Goal: Transaction & Acquisition: Purchase product/service

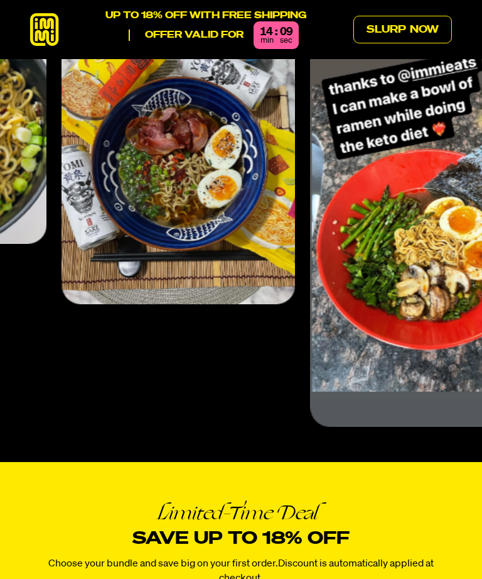
scroll to position [4564, 0]
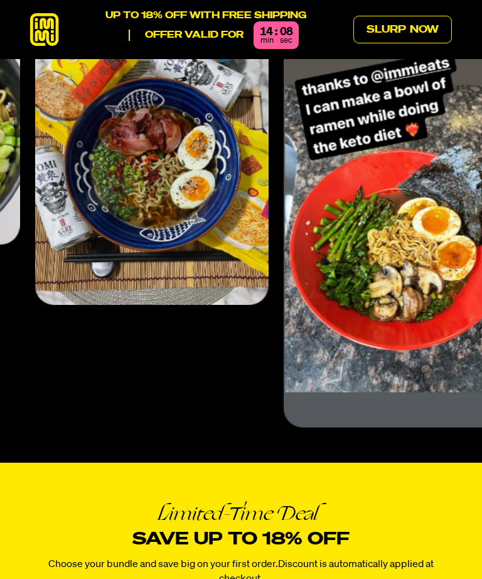
click at [423, 20] on link "Slurp Now" at bounding box center [403, 30] width 99 height 28
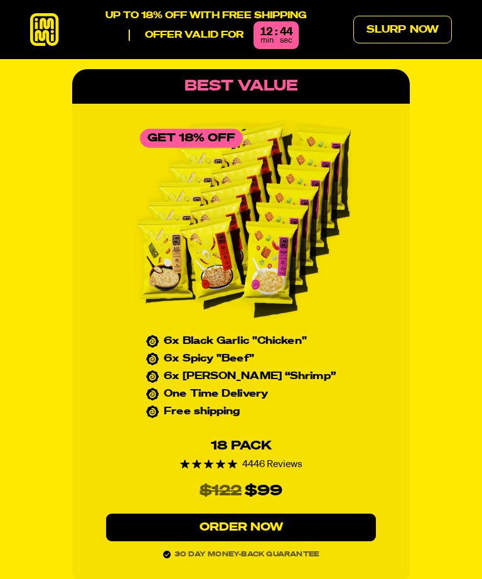
scroll to position [5588, 0]
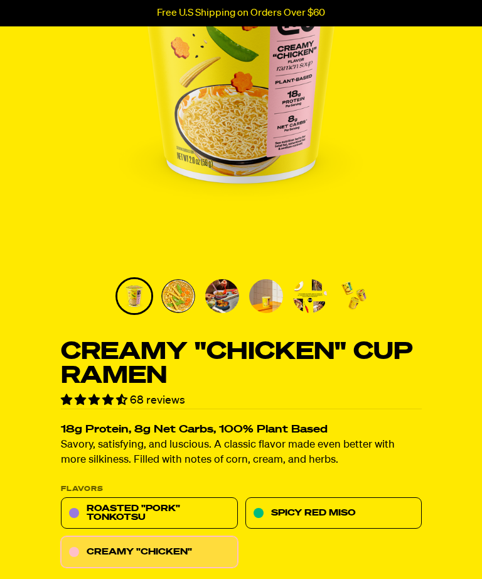
scroll to position [262, 0]
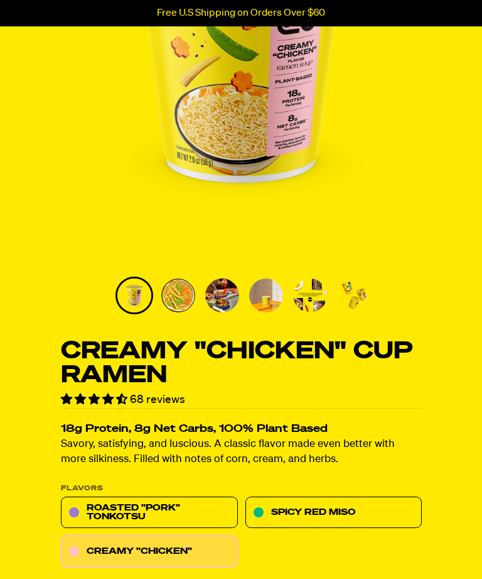
click at [150, 509] on link "Roasted "Pork" Tonkotsu" at bounding box center [149, 511] width 177 height 31
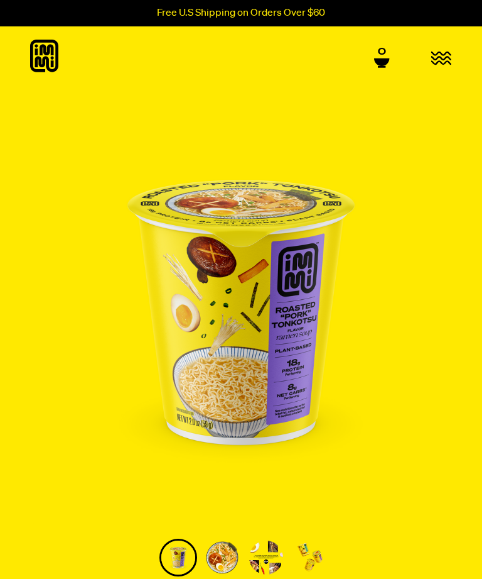
click at [182, 556] on img "Go to slide 1" at bounding box center [178, 557] width 34 height 34
click at [225, 550] on img "Go to slide 2" at bounding box center [222, 557] width 34 height 34
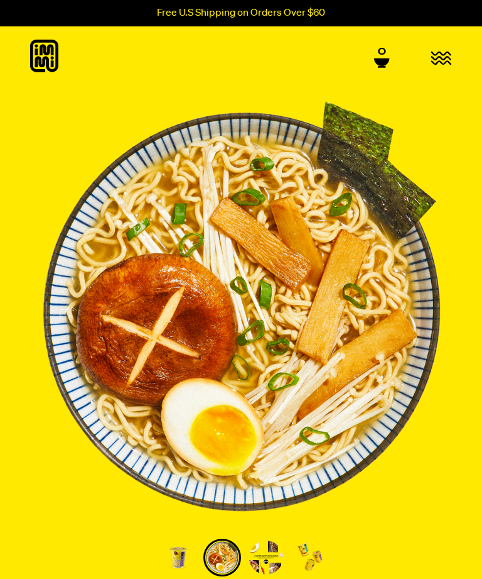
click at [268, 547] on img "Go to slide 3" at bounding box center [266, 557] width 34 height 34
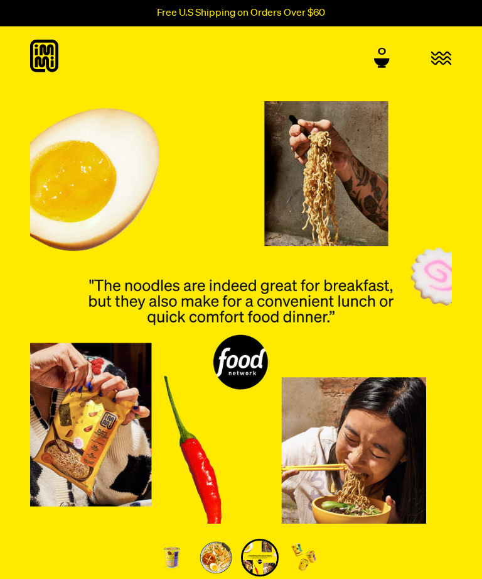
click at [306, 552] on img "Go to slide 4" at bounding box center [304, 557] width 34 height 34
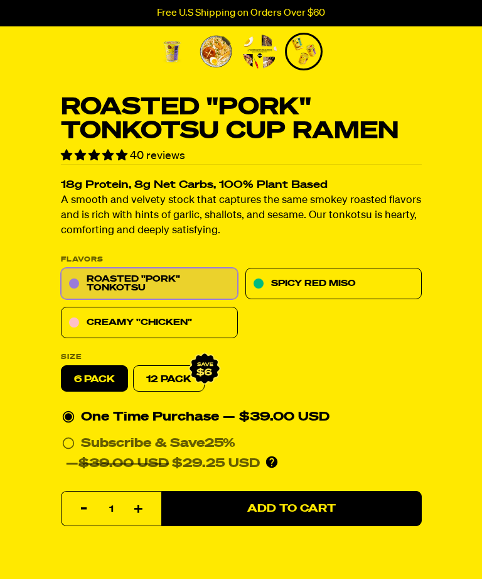
scroll to position [505, 0]
click at [35, 383] on div "Roasted "Pork" Tonkotsu Cup Ramen 40 reviews 18g Protein, 8g Net Carbs, 100% Pl…" at bounding box center [241, 196] width 482 height 1200
